Goal: Task Accomplishment & Management: Manage account settings

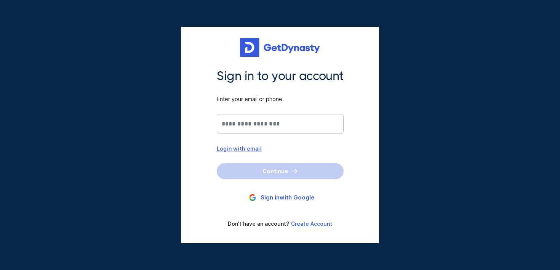
click at [271, 120] on input "Sign in to your account Enter your email or phone." at bounding box center [280, 124] width 127 height 20
click at [287, 194] on button "Sign in with Google" at bounding box center [280, 198] width 127 height 14
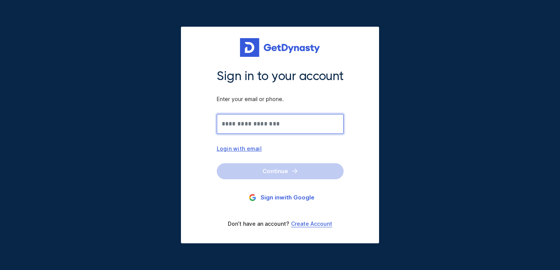
click at [256, 120] on input "Sign in to your account Enter your email or phone." at bounding box center [280, 124] width 127 height 20
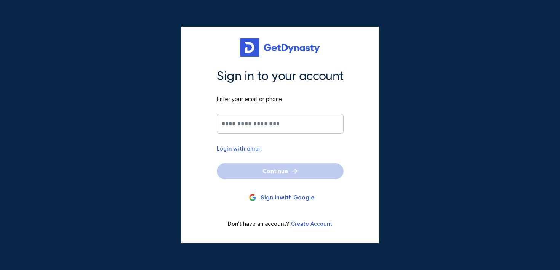
click at [237, 147] on div "Login with email" at bounding box center [280, 148] width 127 height 6
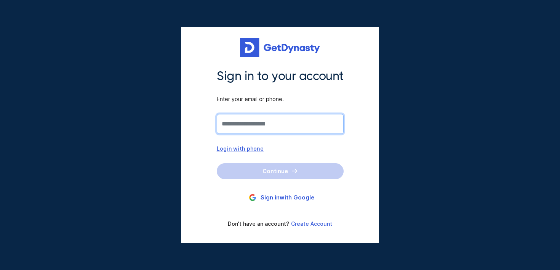
click at [246, 119] on input "Sign in to your account Enter your email or phone." at bounding box center [280, 124] width 127 height 20
type input "**********"
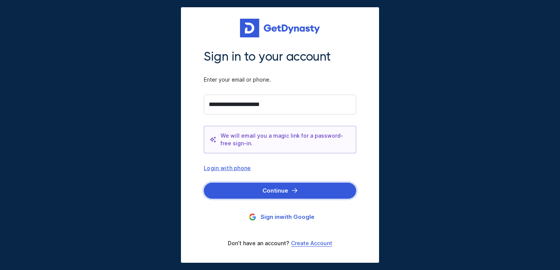
click at [284, 183] on button "Continue" at bounding box center [280, 191] width 152 height 16
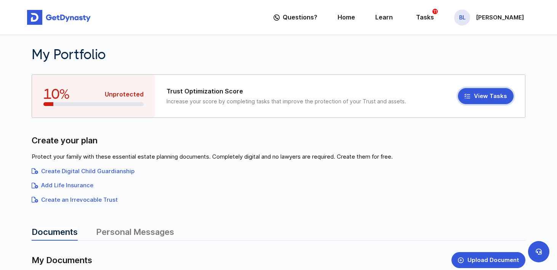
click at [481, 97] on button "View Tasks" at bounding box center [486, 96] width 56 height 16
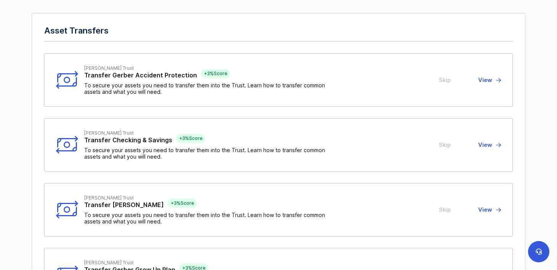
scroll to position [485, 0]
